Goal: Information Seeking & Learning: Learn about a topic

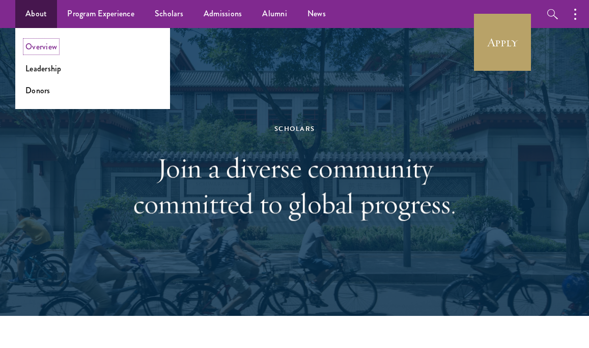
click at [49, 44] on link "Overview" at bounding box center [41, 47] width 32 height 12
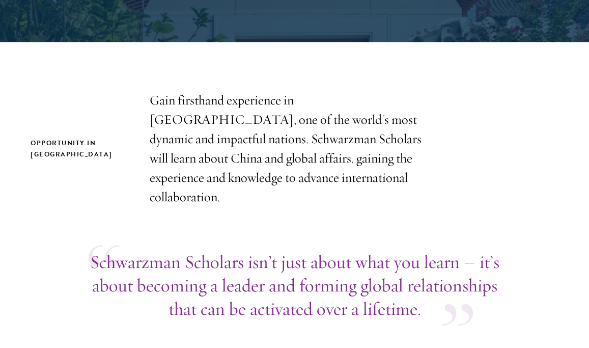
scroll to position [274, 0]
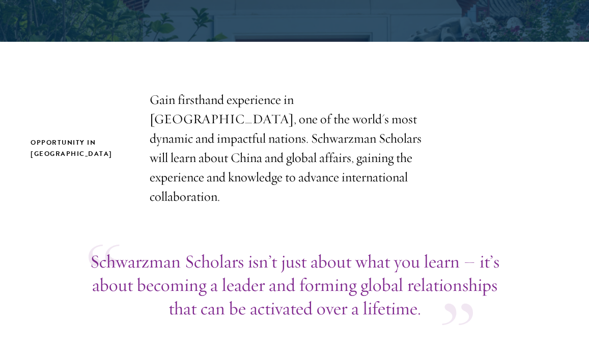
click at [287, 129] on p "Gain firsthand experience in [GEOGRAPHIC_DATA], one of the world's most dynamic…" at bounding box center [295, 148] width 290 height 116
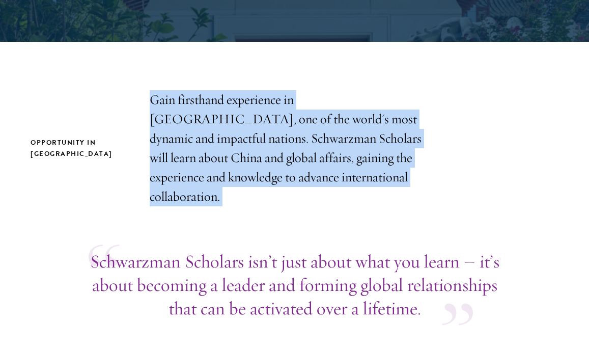
click at [287, 129] on p "Gain firsthand experience in [GEOGRAPHIC_DATA], one of the world's most dynamic…" at bounding box center [295, 148] width 290 height 116
copy section "Gain firsthand experience in [GEOGRAPHIC_DATA], one of the world's most dynamic…"
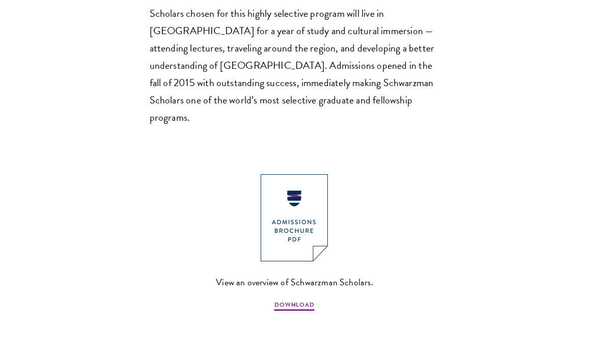
scroll to position [971, 0]
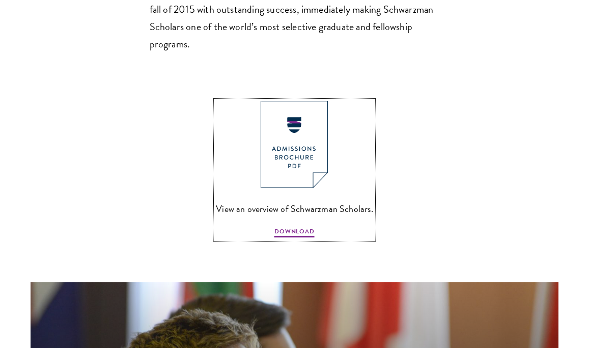
click at [306, 101] on img at bounding box center [294, 144] width 67 height 87
